Goal: Contribute content: Contribute content

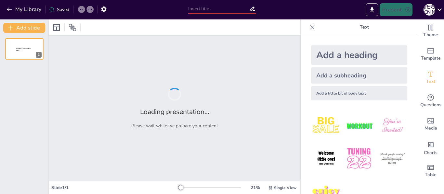
type input "Вчителі: Ключ до майбутнього освіти"
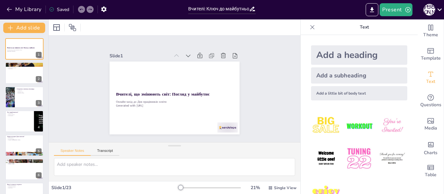
checkbox input "true"
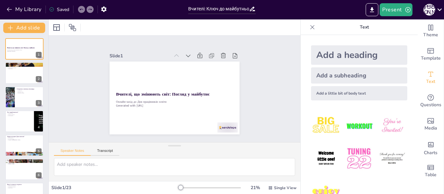
checkbox input "true"
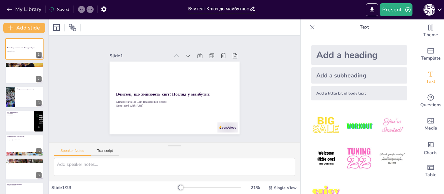
checkbox input "true"
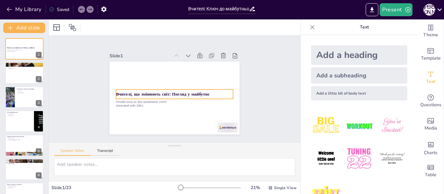
checkbox input "true"
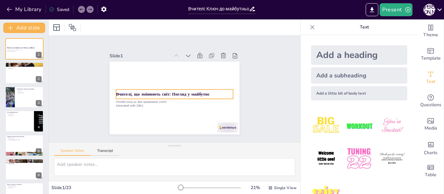
checkbox input "true"
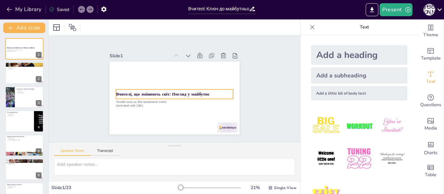
checkbox input "true"
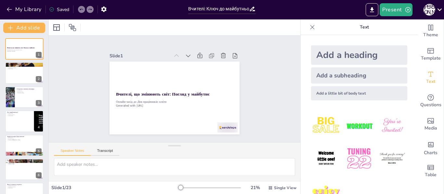
checkbox input "true"
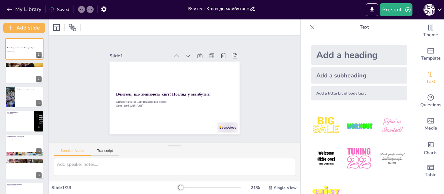
checkbox input "true"
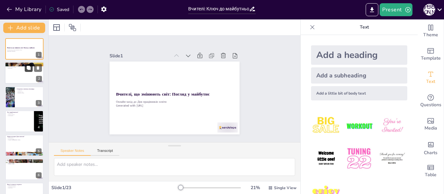
checkbox input "true"
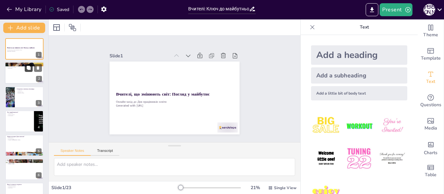
checkbox input "true"
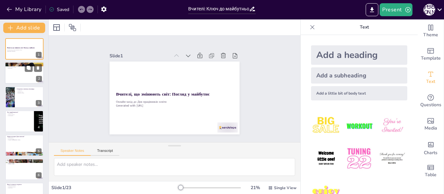
checkbox input "true"
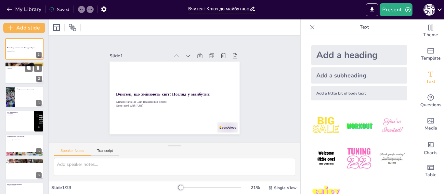
click at [22, 74] on div at bounding box center [24, 73] width 39 height 22
type textarea "Ця частина дозволяє учасникам налаштуватися на позитивний лад, згадуючи про важ…"
checkbox input "true"
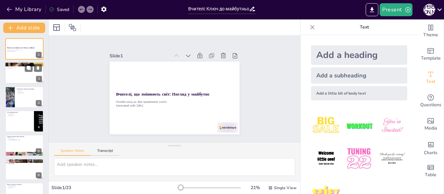
checkbox input "true"
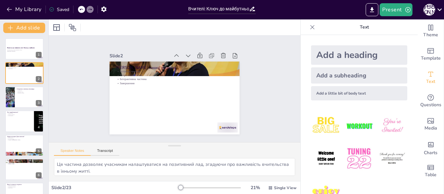
checkbox input "true"
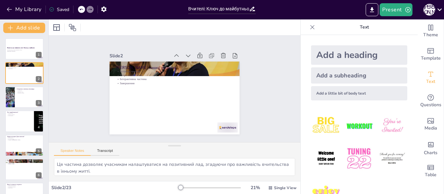
checkbox input "true"
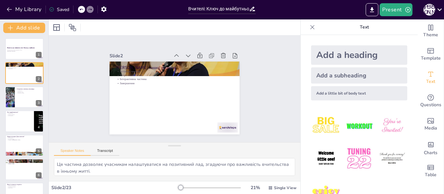
checkbox input "true"
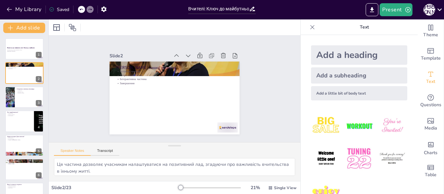
checkbox input "true"
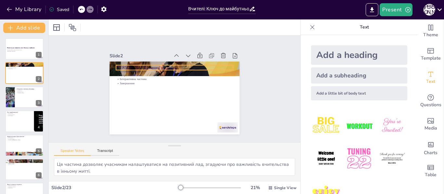
checkbox input "true"
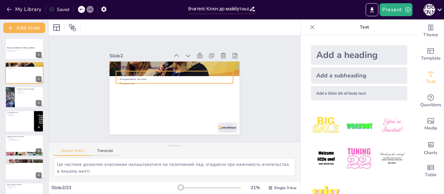
checkbox input "true"
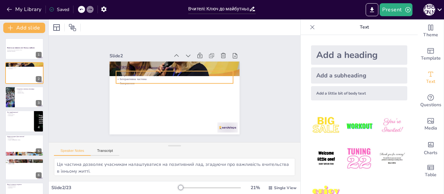
checkbox input "true"
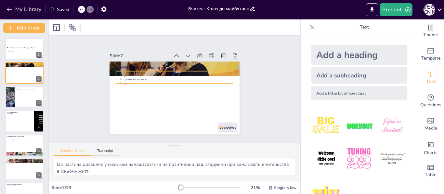
checkbox input "true"
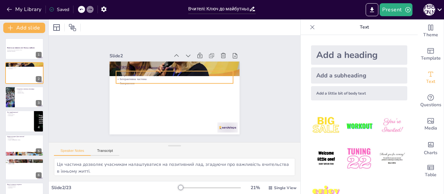
checkbox input "true"
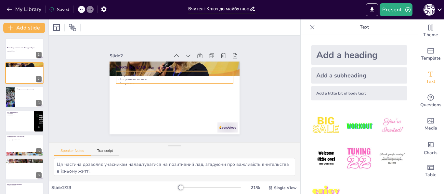
checkbox input "true"
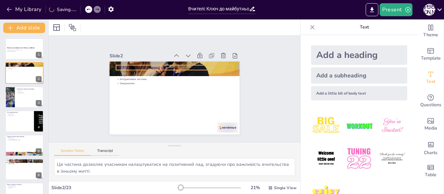
checkbox input "true"
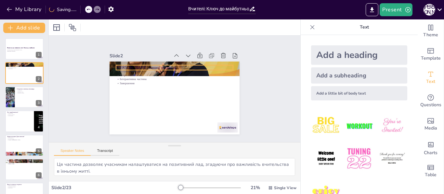
click at [155, 64] on p "[PERSON_NAME] нашої зустрічі" at bounding box center [192, 77] width 74 height 98
checkbox input "true"
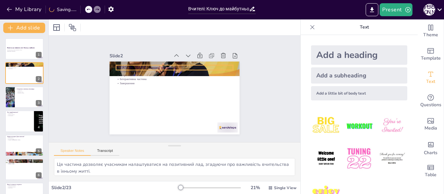
checkbox input "true"
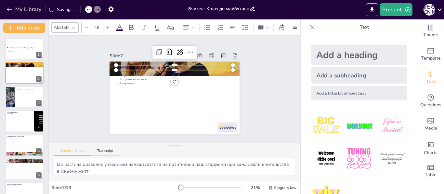
checkbox input "true"
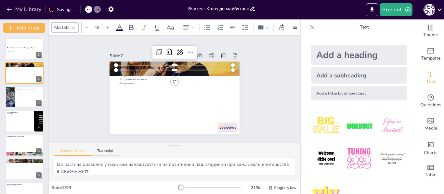
checkbox input "true"
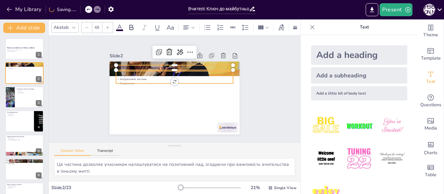
checkbox input "true"
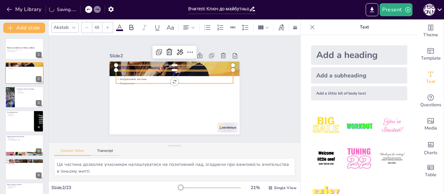
checkbox input "true"
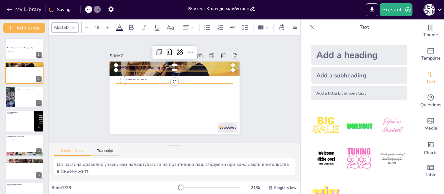
checkbox input "true"
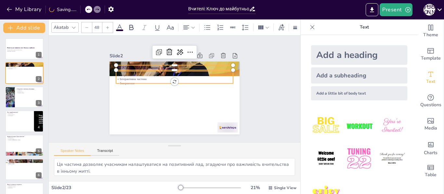
checkbox input "true"
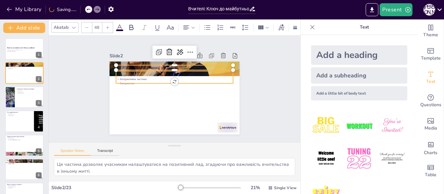
checkbox input "true"
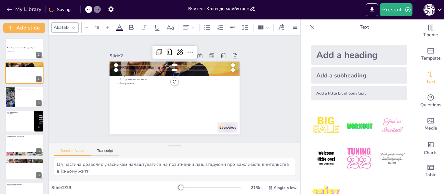
checkbox input "true"
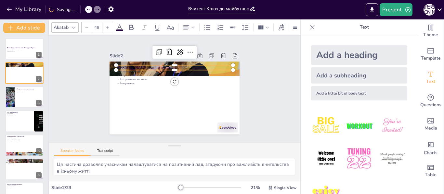
checkbox input "true"
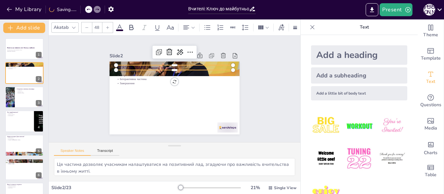
checkbox input "true"
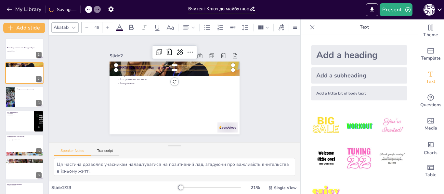
checkbox input "true"
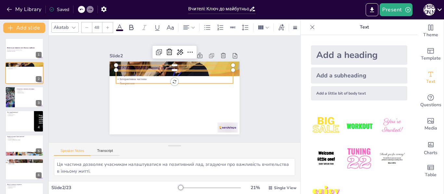
checkbox input "true"
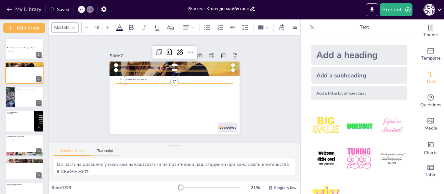
checkbox input "true"
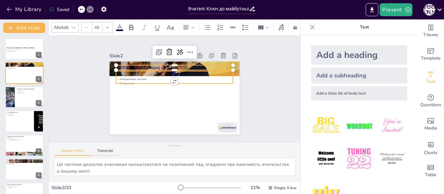
checkbox input "true"
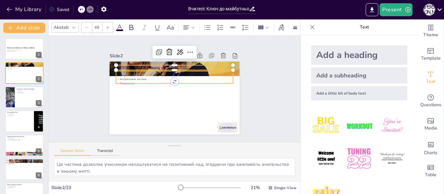
checkbox input "true"
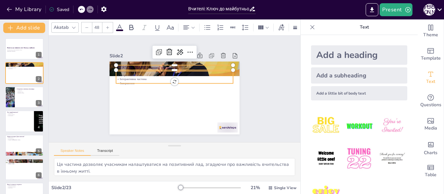
checkbox input "true"
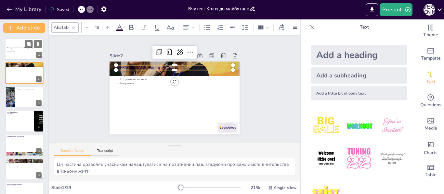
click at [22, 50] on p "Онлайн-захід до Дня працівників освіти" at bounding box center [24, 50] width 35 height 1
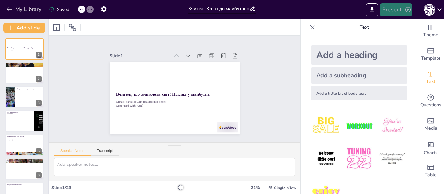
click at [395, 7] on button "Present" at bounding box center [395, 9] width 32 height 13
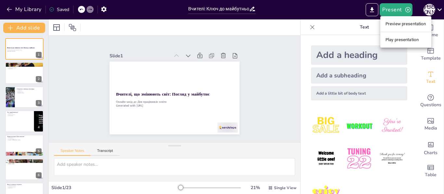
click at [399, 22] on li "Preview presentation" at bounding box center [405, 24] width 51 height 10
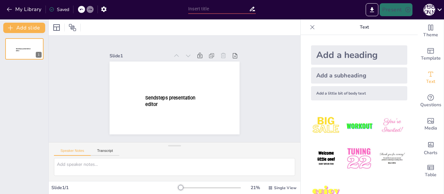
type input "Вчителі: Ключ до майбутнього освіти"
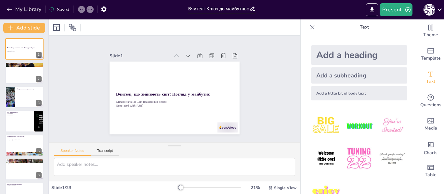
checkbox input "true"
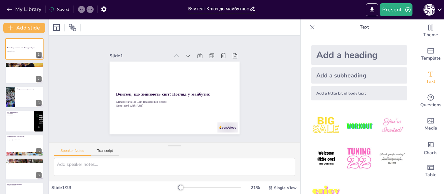
checkbox input "true"
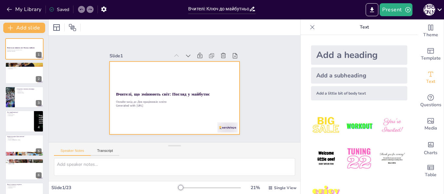
checkbox input "true"
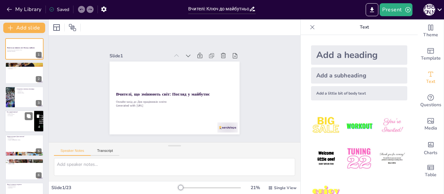
checkbox input "true"
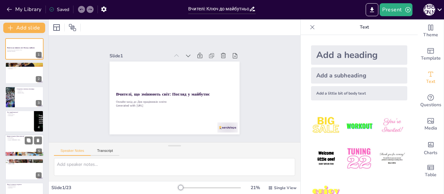
checkbox input "true"
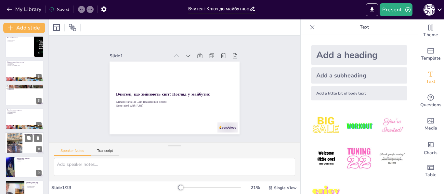
checkbox input "true"
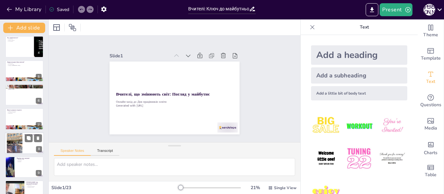
checkbox input "true"
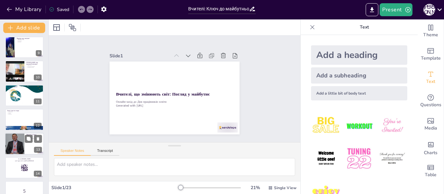
checkbox input "true"
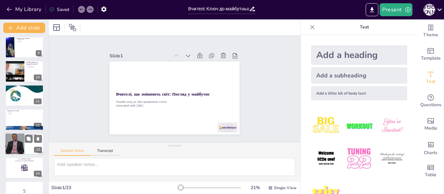
checkbox input "true"
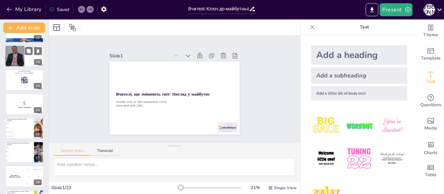
checkbox input "true"
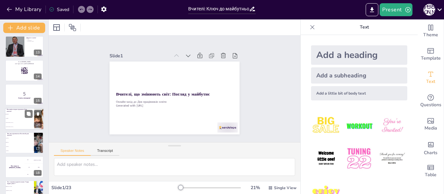
checkbox input "true"
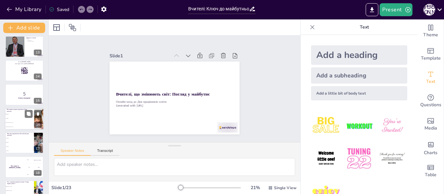
checkbox input "true"
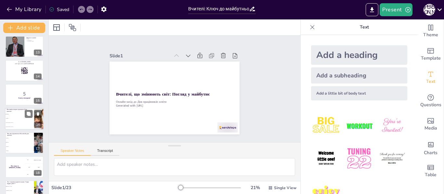
checkbox input "true"
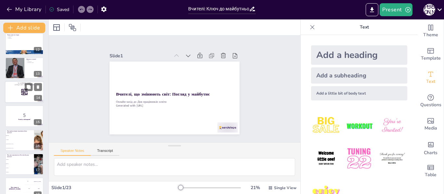
checkbox input "true"
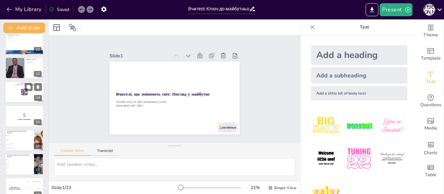
checkbox input "true"
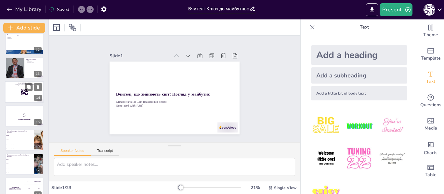
checkbox input "true"
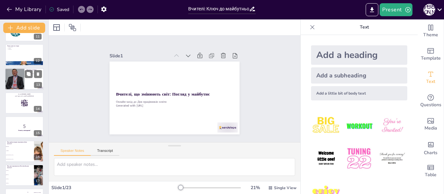
checkbox input "true"
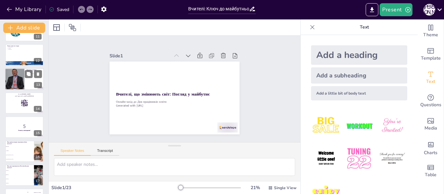
checkbox input "true"
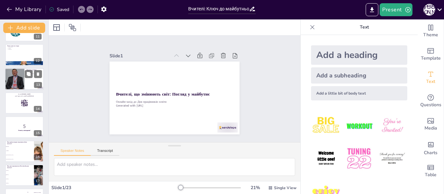
checkbox input "true"
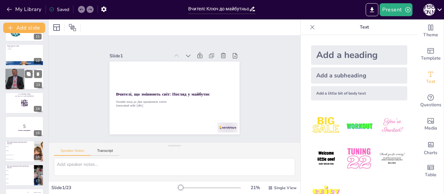
click at [20, 80] on div at bounding box center [14, 79] width 19 height 24
type textarea "Висловлення подяки всім учасникам є важливим елементом завершення заходу. Підкр…"
checkbox input "true"
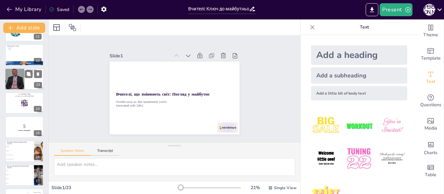
checkbox input "true"
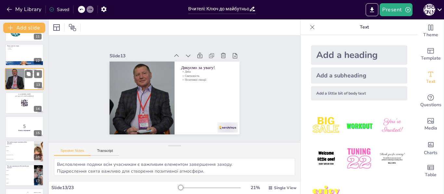
scroll to position [225, 0]
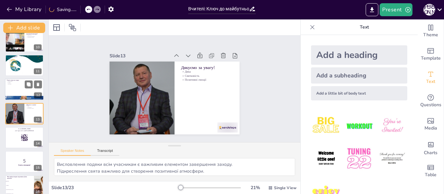
checkbox input "true"
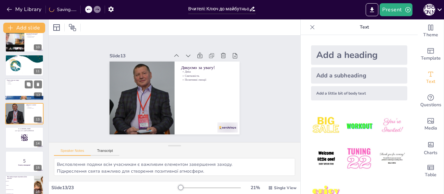
checkbox input "true"
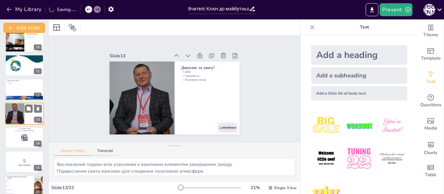
checkbox input "true"
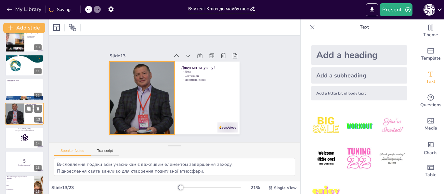
checkbox input "true"
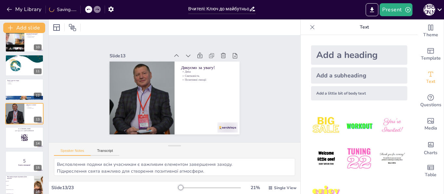
checkbox input "true"
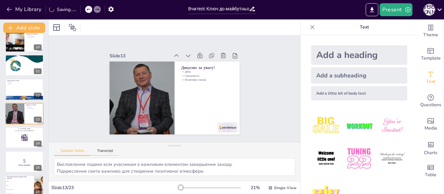
checkbox input "true"
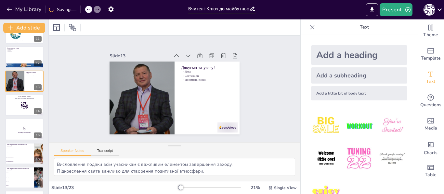
checkbox input "true"
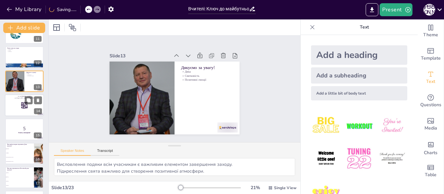
checkbox input "true"
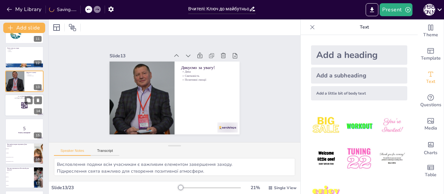
checkbox input "true"
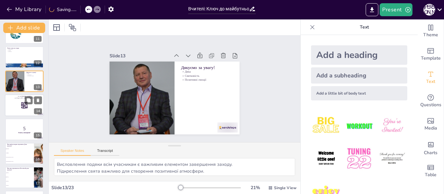
click at [17, 107] on div at bounding box center [24, 105] width 39 height 22
checkbox input "true"
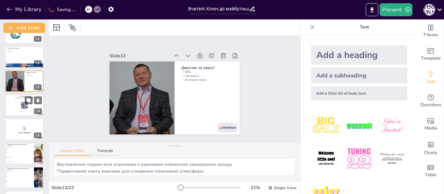
checkbox input "true"
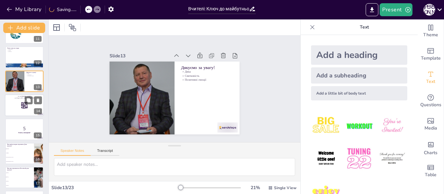
scroll to position [249, 0]
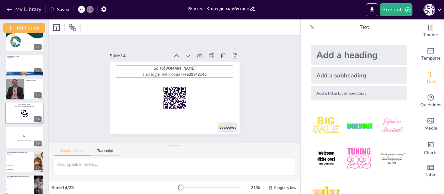
checkbox input "true"
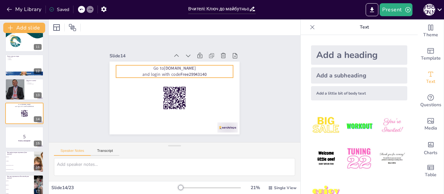
checkbox input "true"
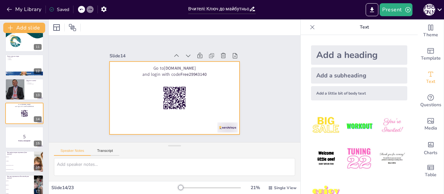
checkbox input "true"
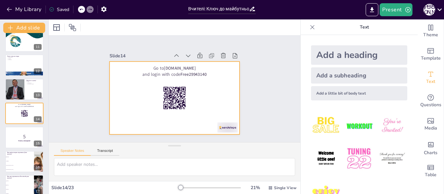
checkbox input "true"
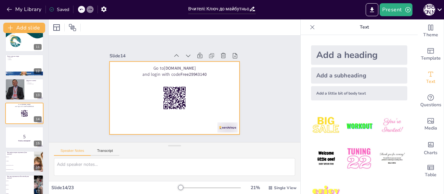
checkbox input "true"
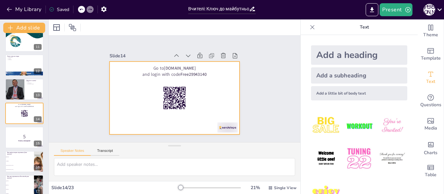
checkbox input "true"
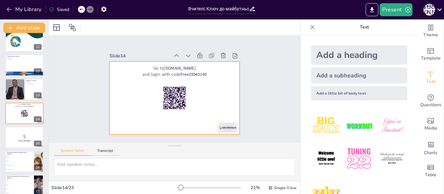
checkbox input "true"
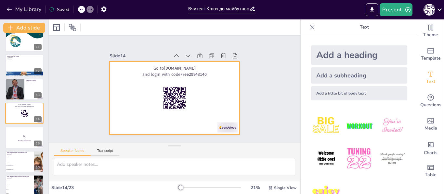
checkbox input "true"
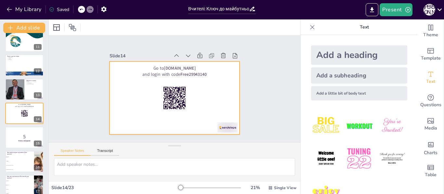
checkbox input "true"
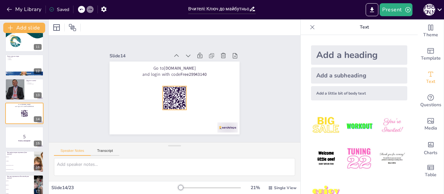
checkbox input "true"
click at [172, 94] on rect at bounding box center [175, 98] width 24 height 24
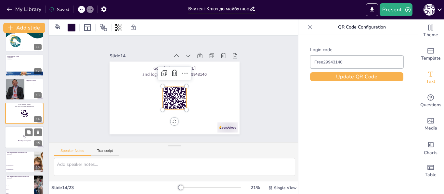
click at [15, 144] on div at bounding box center [24, 138] width 39 height 22
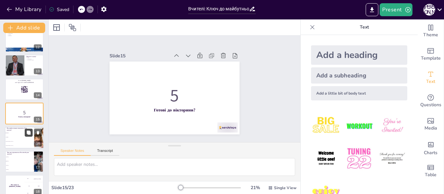
click at [25, 135] on button at bounding box center [29, 133] width 8 height 8
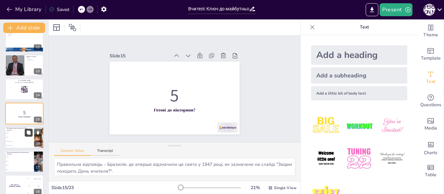
scroll to position [322, 0]
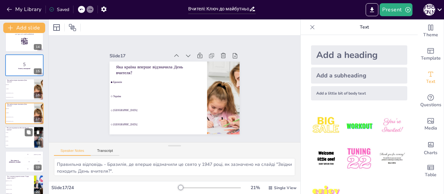
click at [21, 135] on li "[DATE]" at bounding box center [19, 133] width 29 height 4
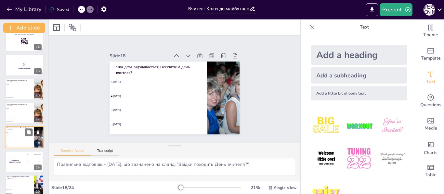
scroll to position [346, 0]
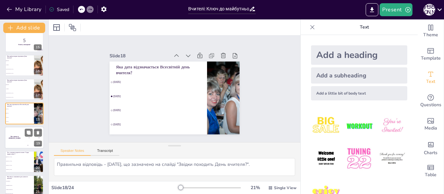
click at [14, 144] on div "The winner is Niels 🏆" at bounding box center [14, 138] width 19 height 22
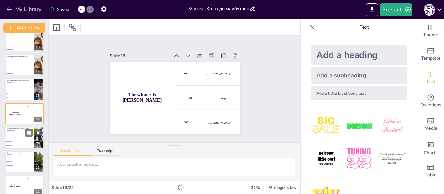
click at [13, 141] on li "[PERSON_NAME]" at bounding box center [19, 142] width 29 height 4
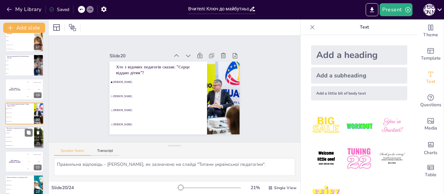
click at [19, 139] on li "Емоційний інтелект" at bounding box center [19, 137] width 29 height 4
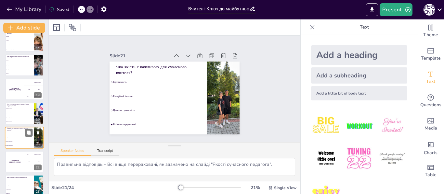
scroll to position [418, 0]
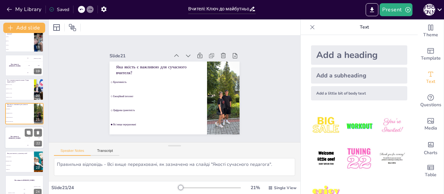
click at [20, 136] on div "The winner is Niels 🏆" at bounding box center [14, 138] width 19 height 22
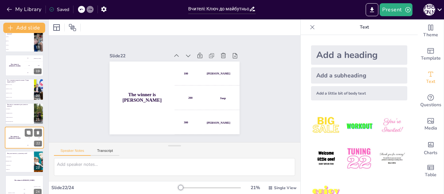
scroll to position [426, 0]
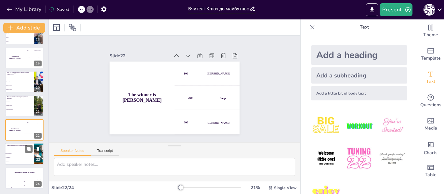
click at [18, 157] on li "Тільки ментор" at bounding box center [19, 158] width 29 height 4
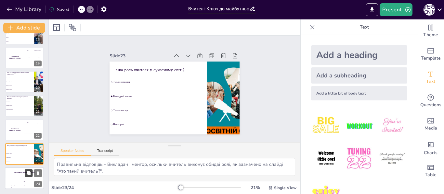
click at [26, 174] on button at bounding box center [29, 173] width 8 height 8
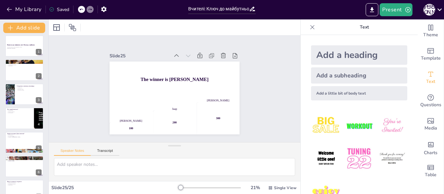
scroll to position [0, 0]
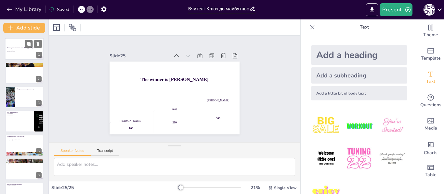
click at [15, 46] on div at bounding box center [24, 49] width 39 height 22
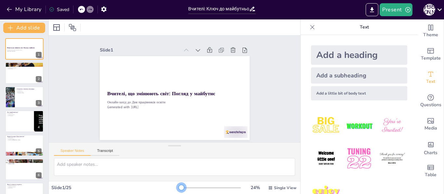
click at [179, 187] on div at bounding box center [181, 187] width 5 height 5
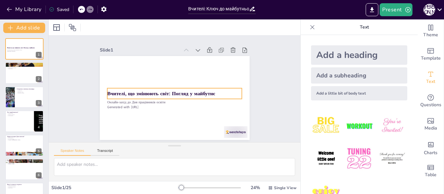
click at [198, 88] on div "Вчителі, що змінюють світ: Погляд у майбутнє" at bounding box center [174, 93] width 135 height 11
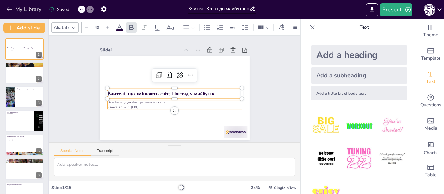
click at [135, 105] on p "Generated with [URL]" at bounding box center [174, 107] width 135 height 5
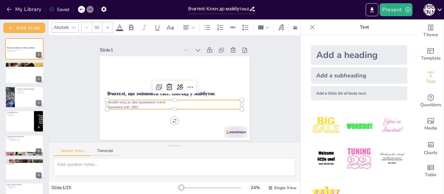
click at [153, 105] on p "Generated with [URL]" at bounding box center [174, 107] width 135 height 5
click at [145, 105] on p "Generated with [URL]" at bounding box center [174, 107] width 135 height 5
drag, startPoint x: 170, startPoint y: 112, endPoint x: 171, endPoint y: 107, distance: 5.3
click at [171, 108] on div "Вчителі, що змінюють світ: Погляд у майбутнє Онлайн-захід до Дня працівників ос…" at bounding box center [175, 98] width 150 height 84
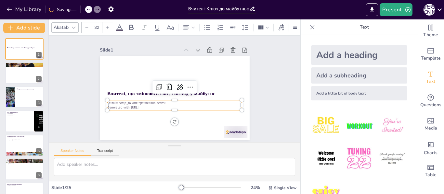
click at [148, 104] on div "Онлайн-захід до Дня працівників освіти Generated with Sendsteps.ai" at bounding box center [174, 105] width 135 height 9
click at [148, 105] on p "Generated with [URL]" at bounding box center [174, 107] width 135 height 5
drag, startPoint x: 150, startPoint y: 104, endPoint x: 103, endPoint y: 103, distance: 47.1
click at [107, 105] on p "Generated with [URL]" at bounding box center [174, 107] width 135 height 5
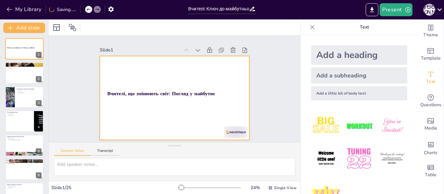
click at [136, 100] on div at bounding box center [175, 98] width 150 height 84
click at [135, 86] on div at bounding box center [175, 98] width 150 height 84
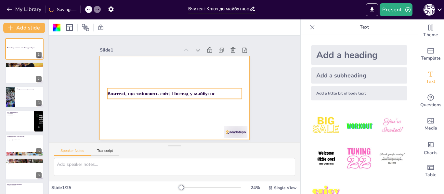
click at [138, 93] on strong "Вчителі, що змінюють світ: Погляд у майбутнє" at bounding box center [161, 93] width 108 height 7
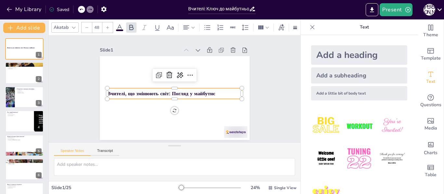
click at [349, 153] on img at bounding box center [359, 159] width 30 height 30
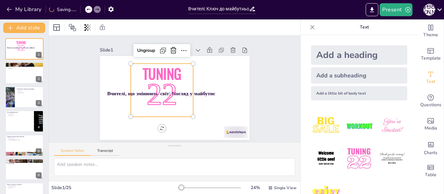
click at [169, 49] on icon at bounding box center [173, 51] width 8 height 8
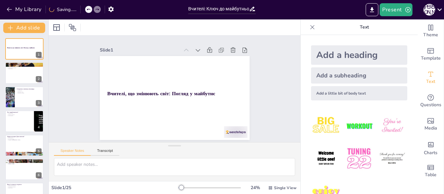
scroll to position [20, 0]
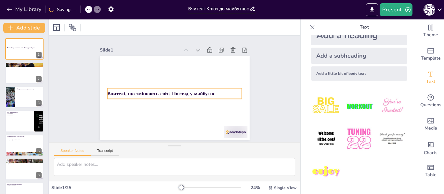
click at [148, 91] on strong "Вчителі, що змінюють світ: Погляд у майбутнє" at bounding box center [161, 93] width 108 height 7
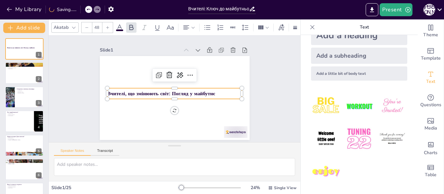
click at [148, 91] on strong "Вчителі, що змінюють світ: Погляд у майбутнє" at bounding box center [161, 93] width 108 height 7
drag, startPoint x: 107, startPoint y: 91, endPoint x: 238, endPoint y: 92, distance: 131.2
click at [238, 92] on div "Вчителі, що змінюють світ: Погляд у майбутнє" at bounding box center [175, 98] width 150 height 84
click at [242, 92] on div at bounding box center [244, 93] width 5 height 11
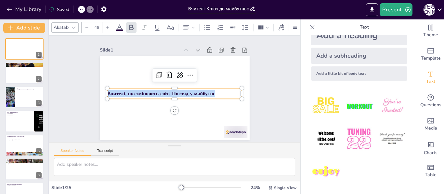
drag, startPoint x: 219, startPoint y: 90, endPoint x: 117, endPoint y: 114, distance: 105.1
click at [87, 89] on div "Slide 1 Вчителі, що змінюють світ: Погляд у майбутнє Slide 2 План нашої зустріч…" at bounding box center [174, 89] width 186 height 102
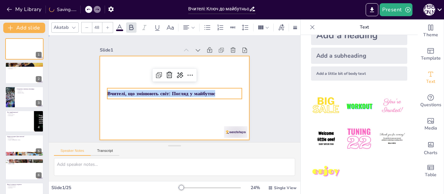
click at [119, 115] on div at bounding box center [175, 98] width 150 height 84
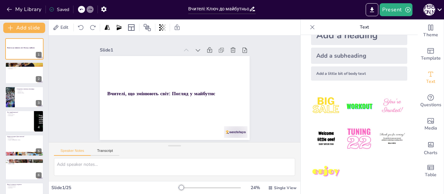
click at [89, 9] on icon at bounding box center [90, 9] width 4 height 4
click at [81, 9] on icon at bounding box center [81, 10] width 3 height 2
click at [82, 10] on icon at bounding box center [81, 9] width 4 height 4
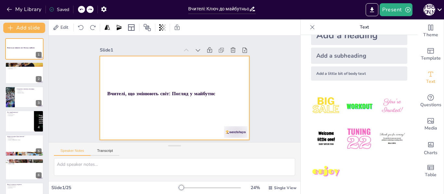
click at [137, 105] on div at bounding box center [175, 98] width 150 height 84
click at [81, 10] on icon at bounding box center [81, 9] width 4 height 4
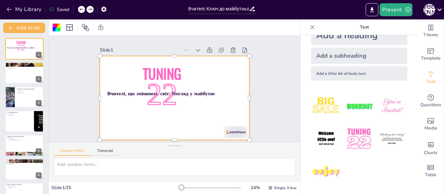
click at [82, 10] on icon at bounding box center [81, 9] width 4 height 4
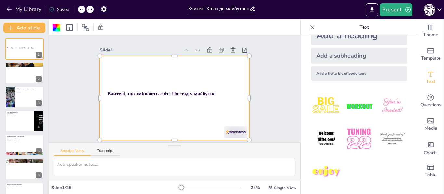
click at [82, 10] on icon at bounding box center [81, 9] width 4 height 4
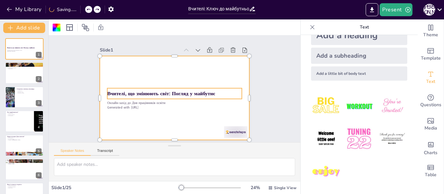
click at [179, 92] on strong "Вчителі, що змінюють світ: Погляд у майбутнє" at bounding box center [161, 93] width 108 height 7
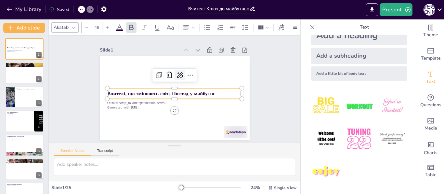
click at [177, 72] on icon at bounding box center [180, 75] width 6 height 6
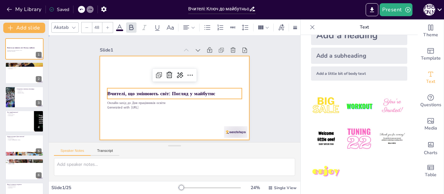
click at [228, 61] on div at bounding box center [175, 98] width 150 height 84
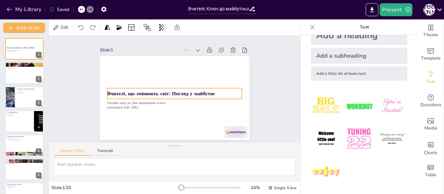
click at [182, 92] on strong "Вчителі, що змінюють світ: Погляд у майбутнє" at bounding box center [161, 93] width 108 height 7
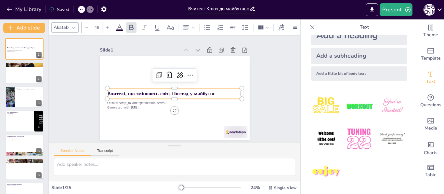
scroll to position [0, 0]
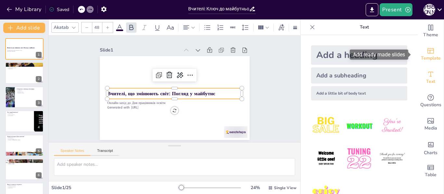
click at [429, 54] on icon "Add ready made slides" at bounding box center [430, 51] width 8 height 8
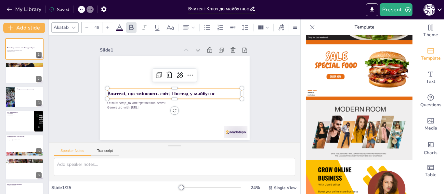
scroll to position [65, 0]
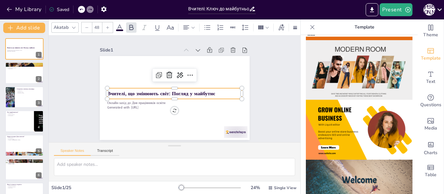
click at [341, 142] on img at bounding box center [359, 130] width 107 height 60
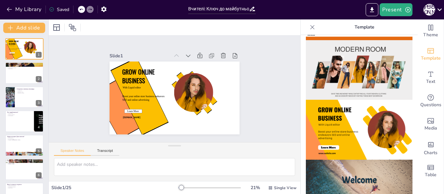
scroll to position [130, 0]
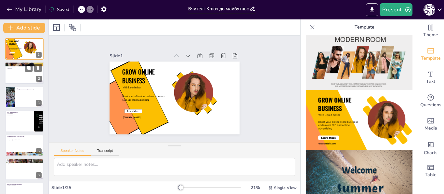
click at [15, 73] on div at bounding box center [24, 73] width 39 height 22
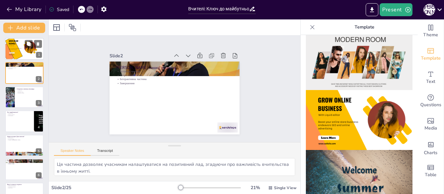
click at [20, 55] on icon at bounding box center [13, 48] width 17 height 23
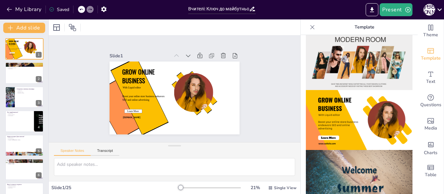
click at [81, 9] on icon at bounding box center [81, 10] width 3 height 2
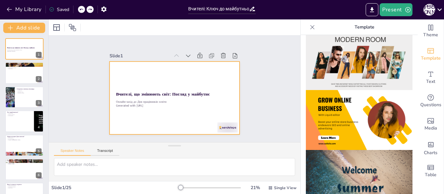
click at [167, 81] on div at bounding box center [174, 98] width 130 height 73
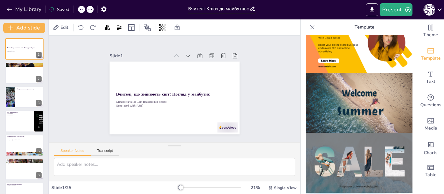
scroll to position [146, 0]
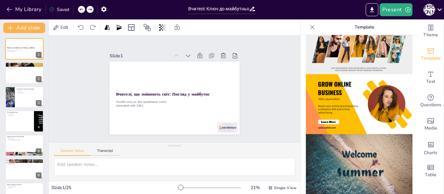
click at [345, 97] on img at bounding box center [359, 104] width 107 height 60
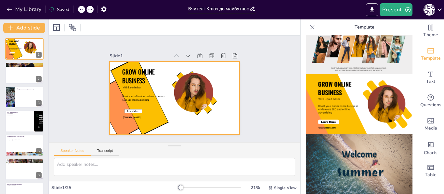
click at [160, 82] on div at bounding box center [174, 98] width 130 height 73
click at [81, 11] on icon at bounding box center [81, 9] width 4 height 4
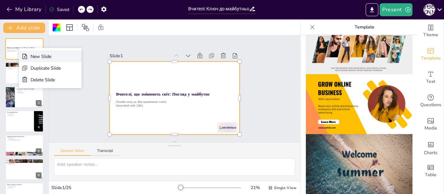
click at [36, 56] on div "New Slide" at bounding box center [46, 57] width 30 height 6
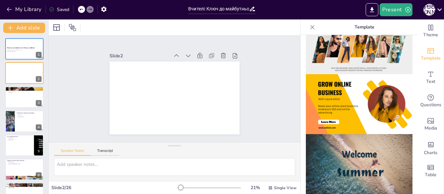
click at [340, 93] on img at bounding box center [359, 104] width 107 height 60
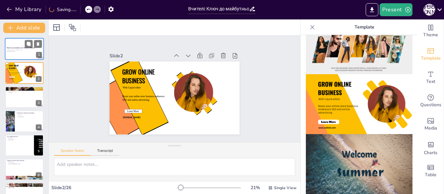
click at [19, 50] on p "Онлайн-захід до Дня працівників освіти" at bounding box center [24, 50] width 35 height 1
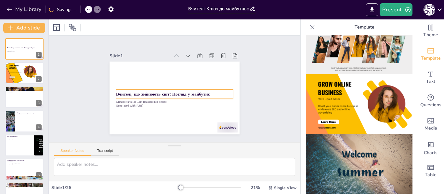
click at [140, 94] on strong "Вчителі, що змінюють світ: Погляд у майбутнє" at bounding box center [163, 94] width 94 height 6
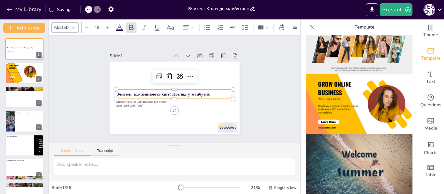
click at [140, 94] on strong "Вчителі, що змінюють світ: Погляд у майбутнє" at bounding box center [163, 94] width 94 height 6
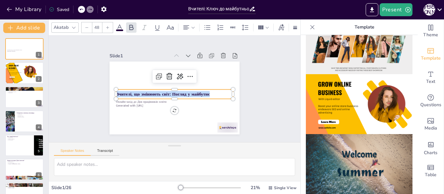
drag, startPoint x: 216, startPoint y: 91, endPoint x: 113, endPoint y: 88, distance: 103.0
click at [113, 88] on div "Онлайн-захід до Дня працівників освіти Generated with Sendsteps.ai Вчителі, що …" at bounding box center [174, 98] width 130 height 73
copy strong "Вчителі, що змінюють світ: Погляд у майбутнє"
click at [21, 75] on div at bounding box center [24, 73] width 39 height 22
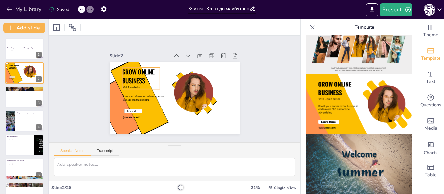
click at [128, 70] on span "GROW ONLINE BUSINESS" at bounding box center [138, 77] width 32 height 18
drag, startPoint x: 143, startPoint y: 78, endPoint x: 139, endPoint y: 78, distance: 3.6
click at [142, 78] on p "GROW ONLINE BUSINESS" at bounding box center [141, 77] width 38 height 18
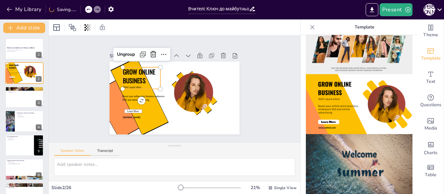
click at [132, 77] on span "GROW ONLINE BUSINESS" at bounding box center [139, 76] width 32 height 18
click at [131, 70] on span "GROW ONLINE BUSINESS" at bounding box center [139, 76] width 32 height 18
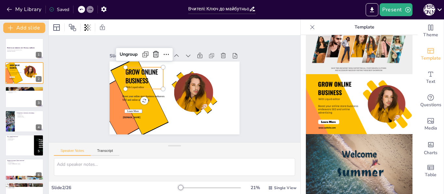
click at [131, 70] on span "GROW ONLINE BUSINESS" at bounding box center [141, 76] width 32 height 18
click at [136, 69] on span "GROW ONLINE BUSINESS" at bounding box center [141, 76] width 32 height 18
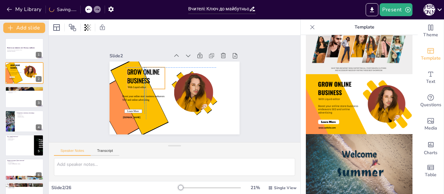
click at [143, 79] on p "GROW ONLINE BUSINESS" at bounding box center [146, 77] width 38 height 18
drag, startPoint x: 125, startPoint y: 76, endPoint x: 119, endPoint y: 75, distance: 5.6
click at [123, 75] on span "GROW ONLINE BUSINESS" at bounding box center [139, 76] width 32 height 18
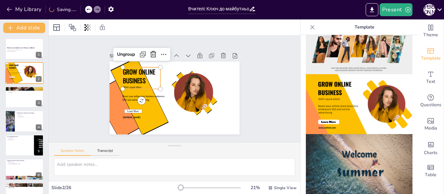
click at [123, 69] on span "GROW ONLINE BUSINESS" at bounding box center [139, 76] width 32 height 18
click at [126, 70] on span "GROW ONLINE BUSINESS" at bounding box center [141, 76] width 32 height 18
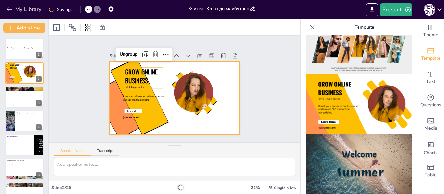
click at [166, 71] on div at bounding box center [174, 98] width 130 height 73
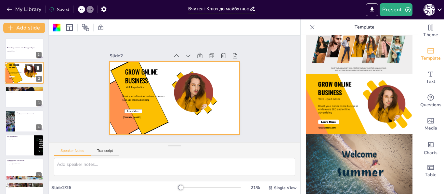
click at [38, 67] on icon at bounding box center [38, 69] width 3 height 4
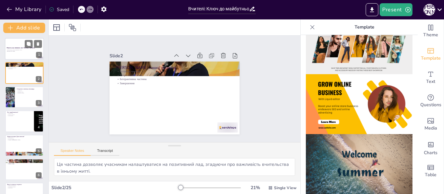
click at [31, 51] on p "Generated with [URL]" at bounding box center [24, 51] width 35 height 1
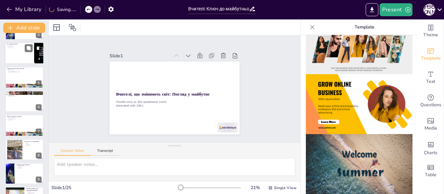
scroll to position [97, 0]
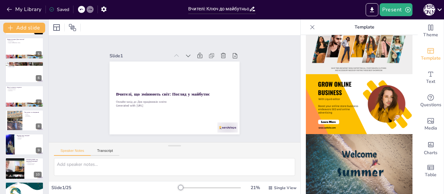
drag, startPoint x: 47, startPoint y: 91, endPoint x: 47, endPoint y: 87, distance: 3.9
click at [47, 88] on div "Add slide Вчителі, що змінюють світ: Погляд у майбутнє Онлайн-захід до Дня прац…" at bounding box center [24, 106] width 49 height 175
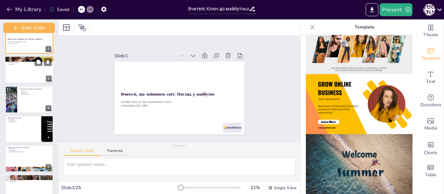
scroll to position [0, 0]
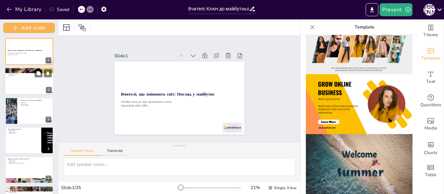
drag, startPoint x: 58, startPoint y: 80, endPoint x: 51, endPoint y: 80, distance: 7.5
click at [51, 80] on div "Add slide Вчителі, що змінюють світ: Погляд у майбутнє Онлайн-захід до Дня прац…" at bounding box center [29, 106] width 58 height 175
click at [29, 10] on button "My Library" at bounding box center [24, 9] width 39 height 10
